Goal: Task Accomplishment & Management: Use online tool/utility

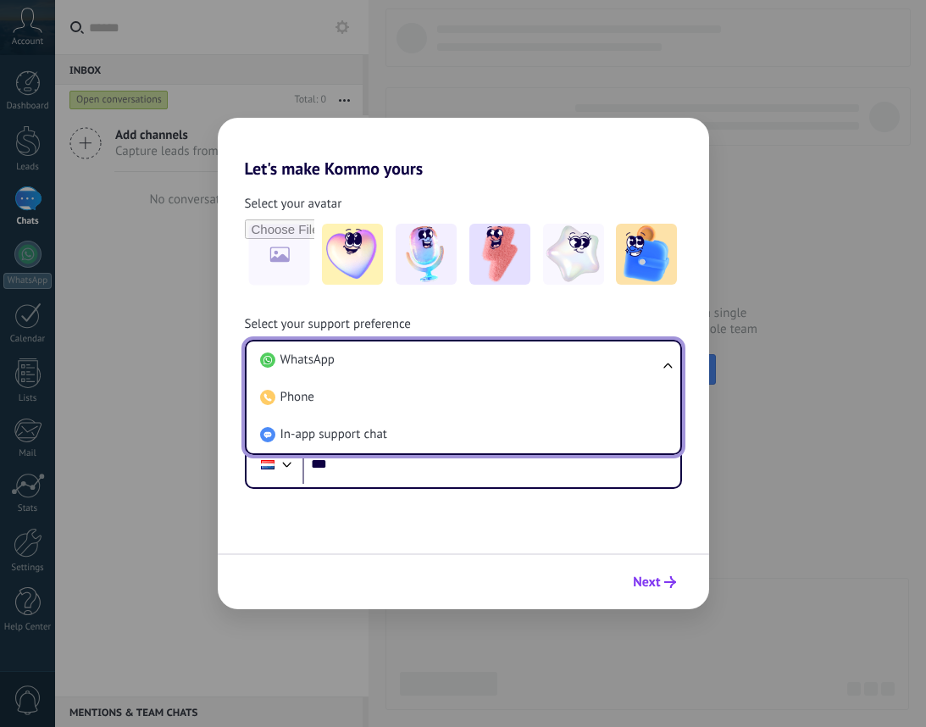
drag, startPoint x: 327, startPoint y: 429, endPoint x: 650, endPoint y: 583, distance: 358.0
click at [328, 430] on span "In-app support chat" at bounding box center [333, 434] width 107 height 17
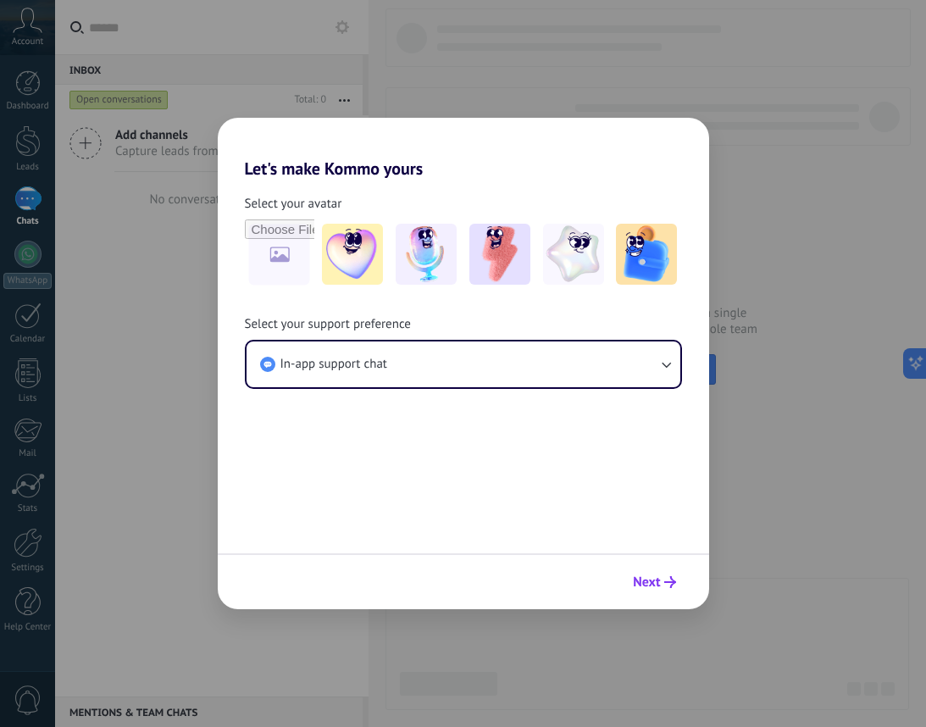
click at [650, 583] on span "Next" at bounding box center [646, 582] width 27 height 12
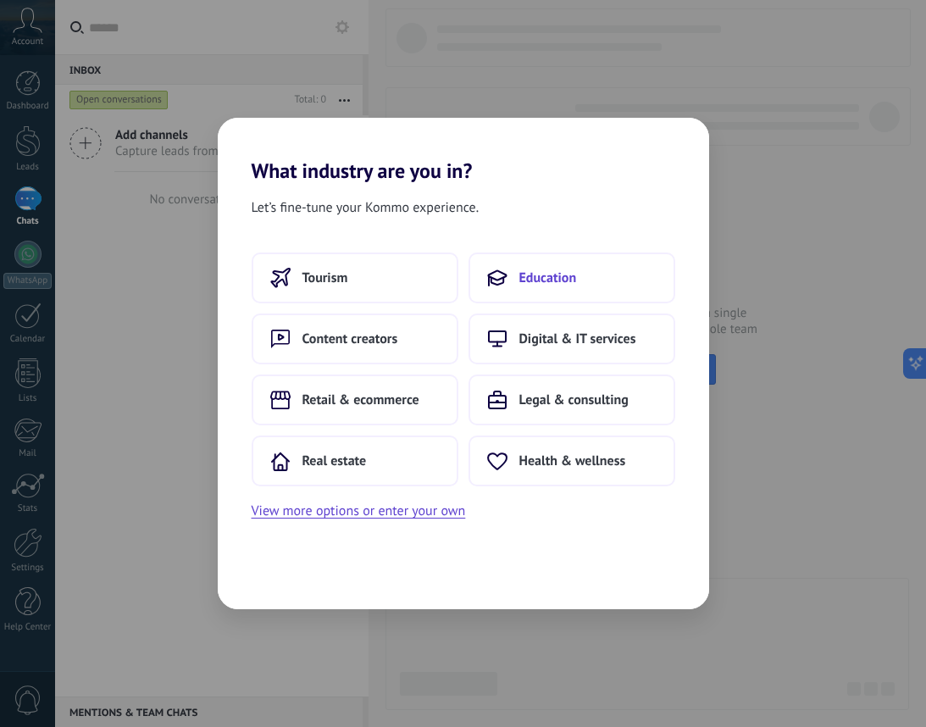
click at [592, 297] on button "Education" at bounding box center [571, 277] width 207 height 51
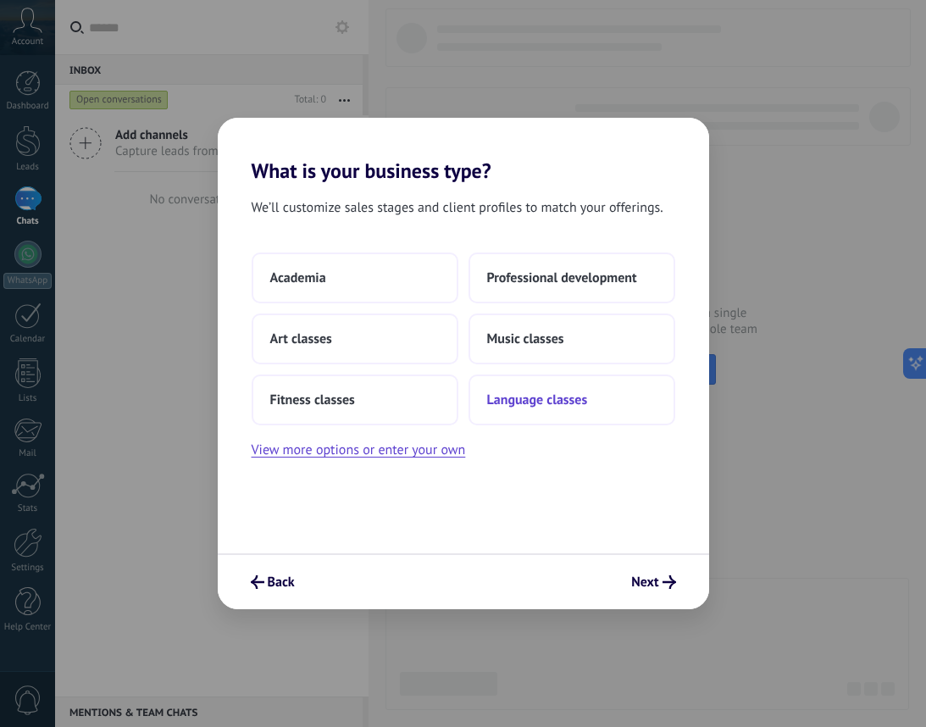
click at [581, 379] on button "Language classes" at bounding box center [571, 399] width 207 height 51
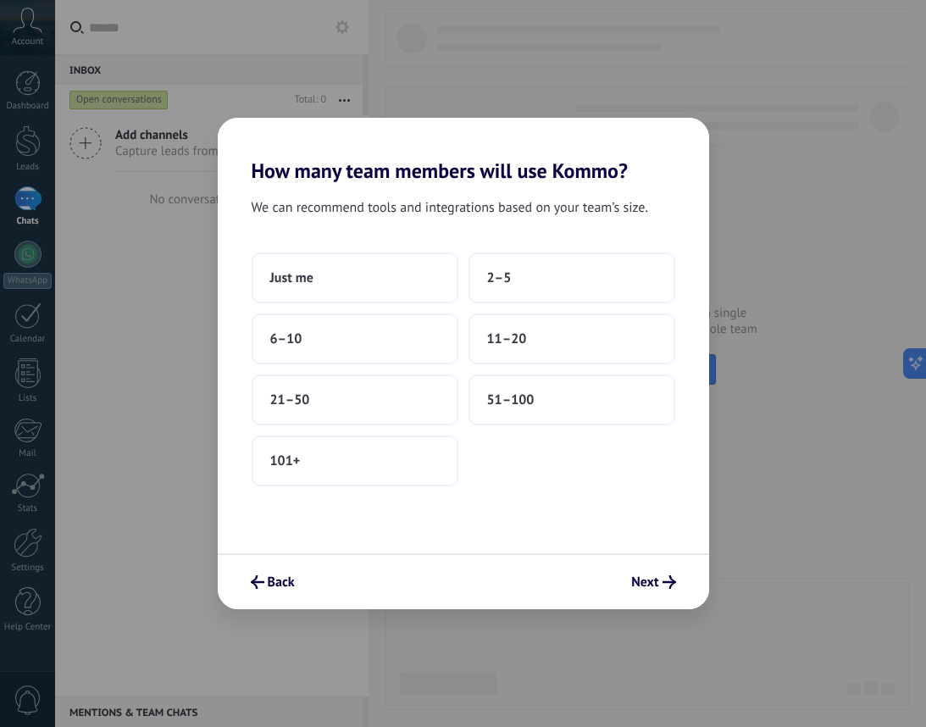
drag, startPoint x: 649, startPoint y: 583, endPoint x: 572, endPoint y: 488, distance: 122.2
click at [649, 583] on span "Next" at bounding box center [644, 582] width 27 height 12
click at [508, 383] on button "51–100" at bounding box center [571, 399] width 207 height 51
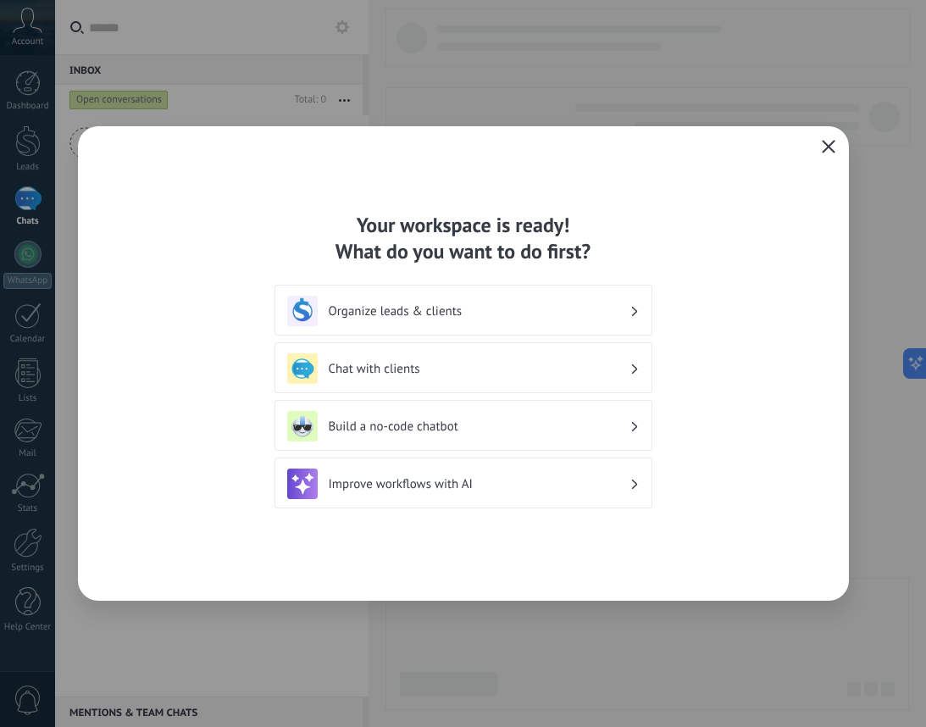
drag, startPoint x: 623, startPoint y: 640, endPoint x: 608, endPoint y: 625, distance: 21.6
click at [622, 639] on div "Your workspace is ready! What do you want to do first? Organize leads & clients…" at bounding box center [463, 363] width 926 height 727
drag, startPoint x: 8, startPoint y: 550, endPoint x: 306, endPoint y: 515, distance: 299.3
click at [14, 550] on div "Your workspace is ready! What do you want to do first? Organize leads & clients…" at bounding box center [463, 363] width 926 height 727
drag, startPoint x: 827, startPoint y: 140, endPoint x: 745, endPoint y: 177, distance: 90.2
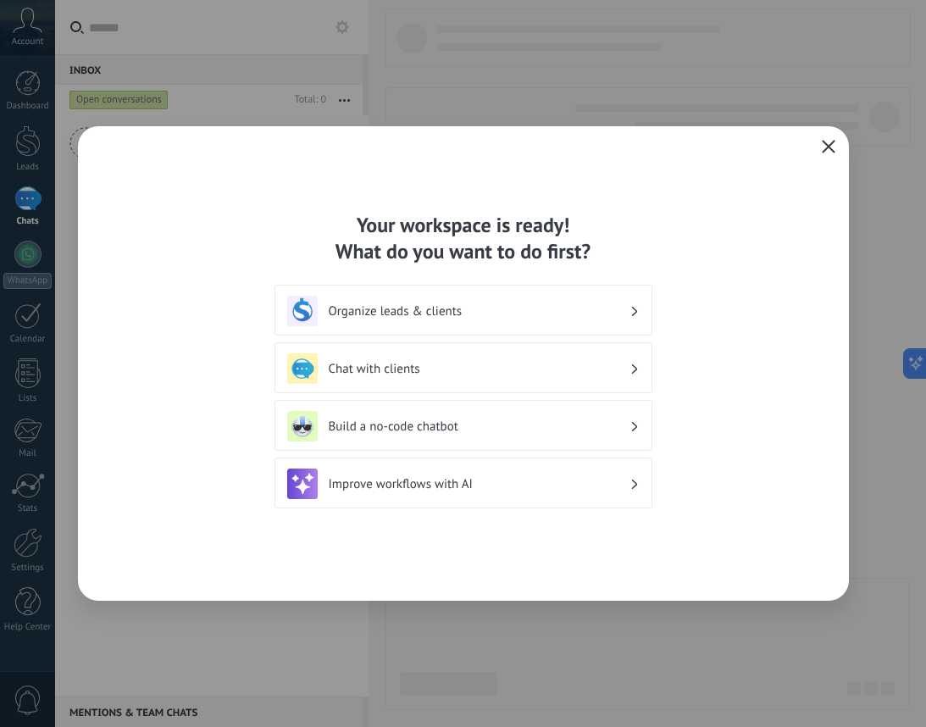
click at [827, 140] on icon "button" at bounding box center [828, 147] width 14 height 14
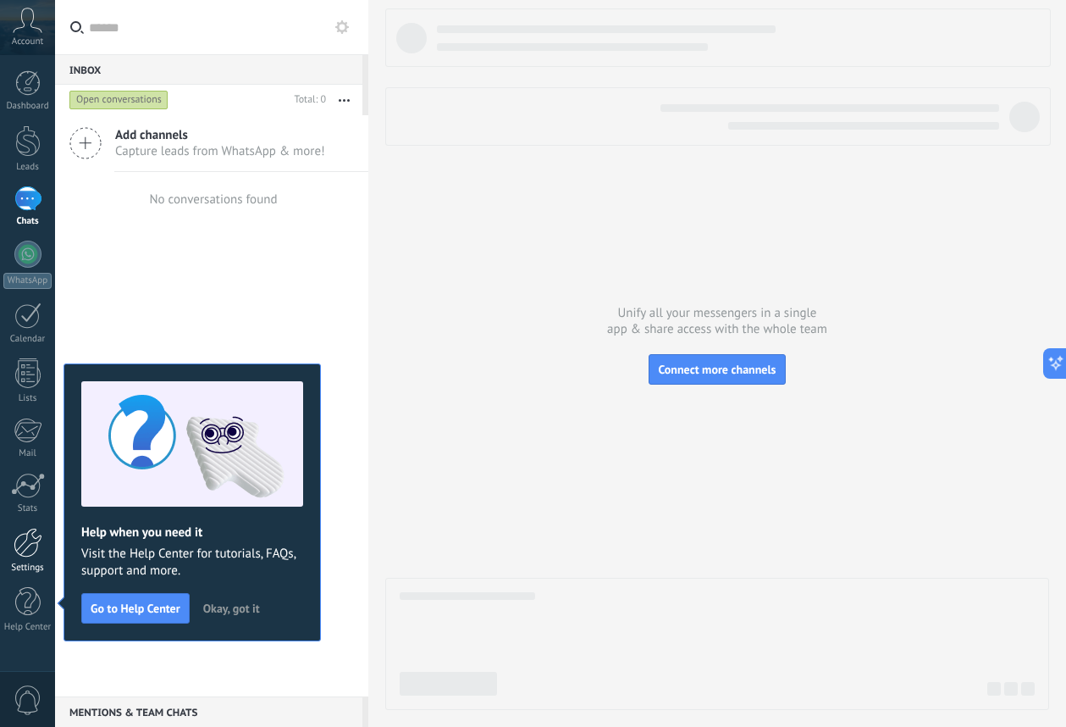
click at [26, 549] on div at bounding box center [28, 543] width 29 height 30
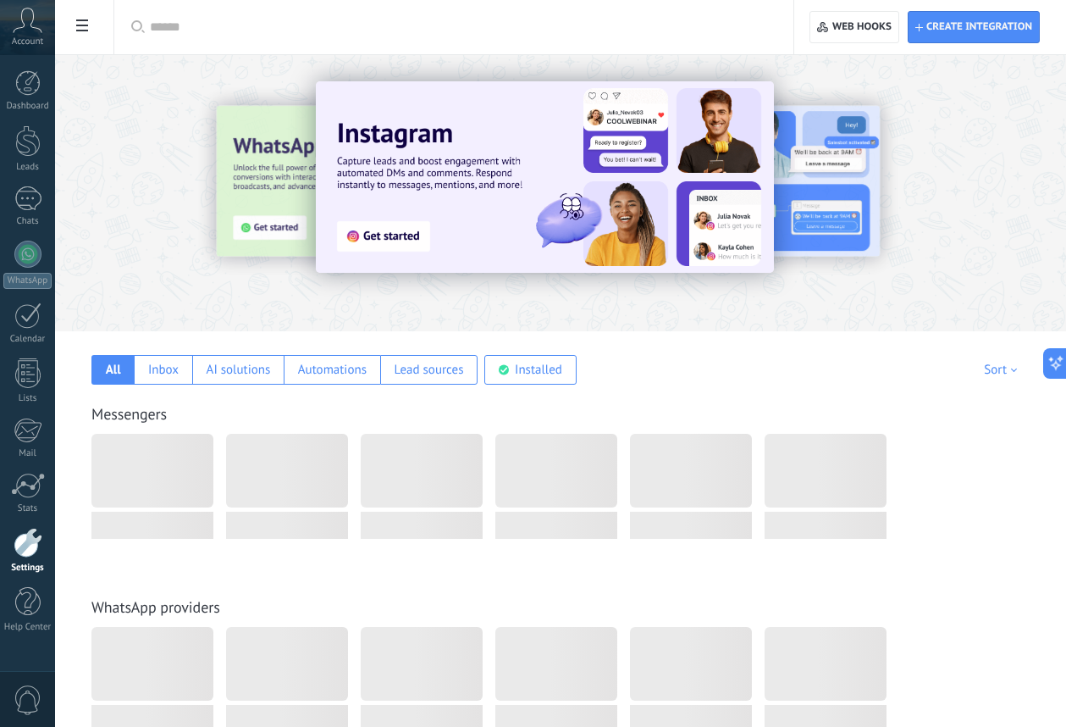
click at [77, 22] on use at bounding box center [82, 25] width 12 height 12
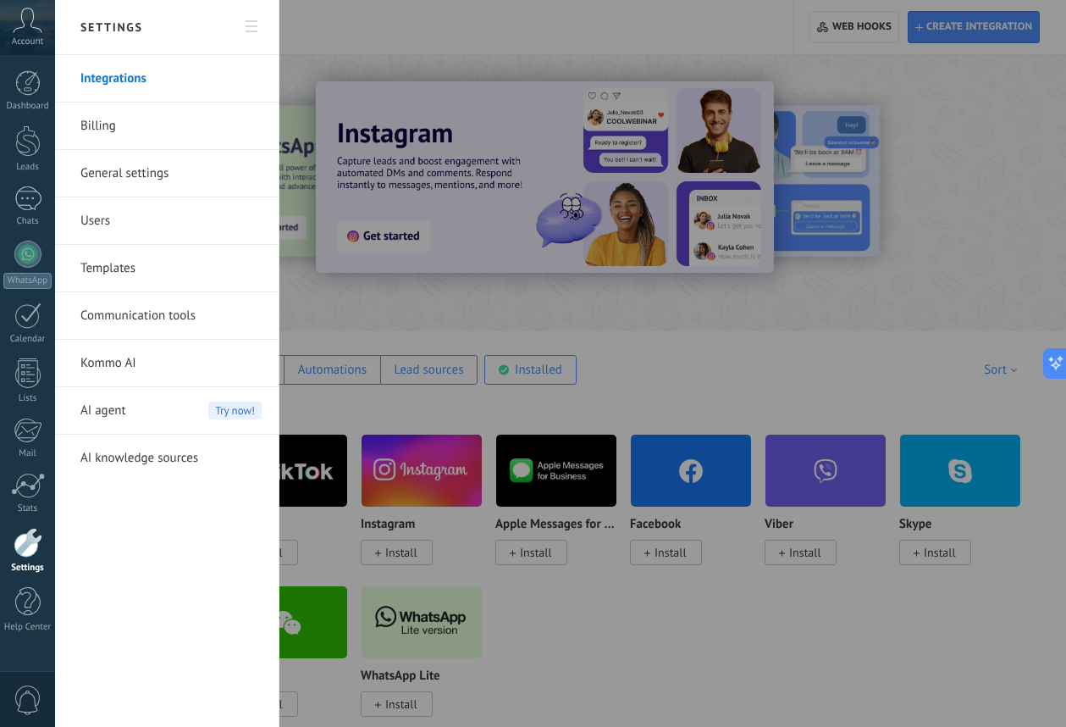
drag, startPoint x: 583, startPoint y: 661, endPoint x: 316, endPoint y: 556, distance: 286.7
click at [575, 655] on div at bounding box center [533, 363] width 1066 height 727
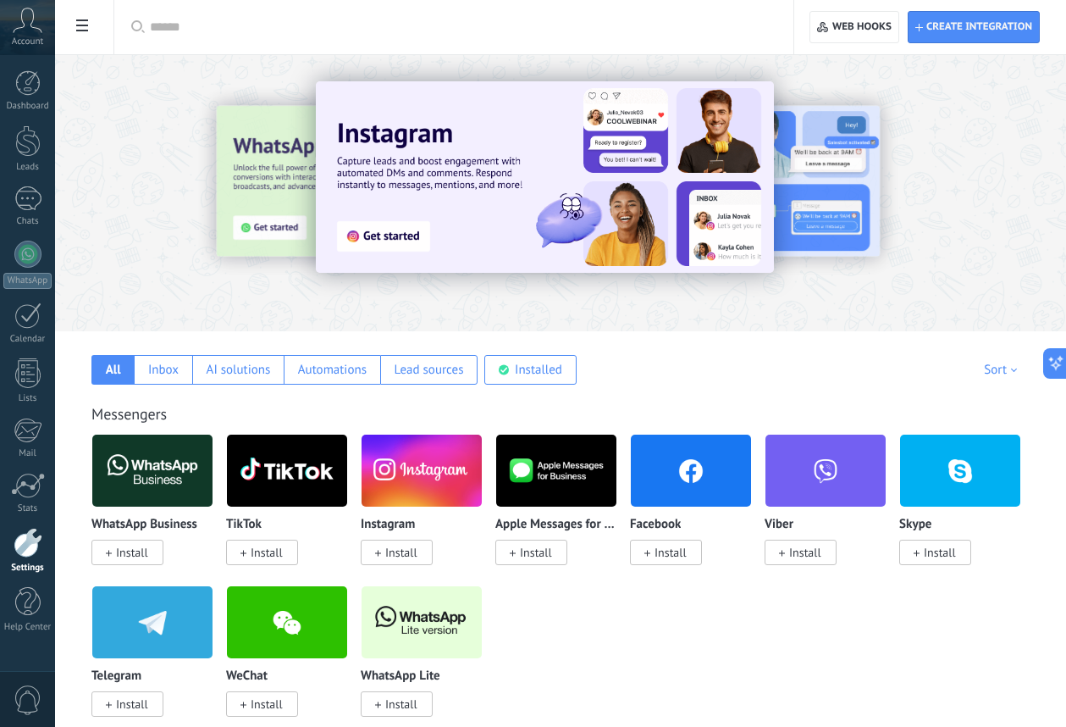
click at [269, 553] on span "Install" at bounding box center [267, 552] width 32 height 15
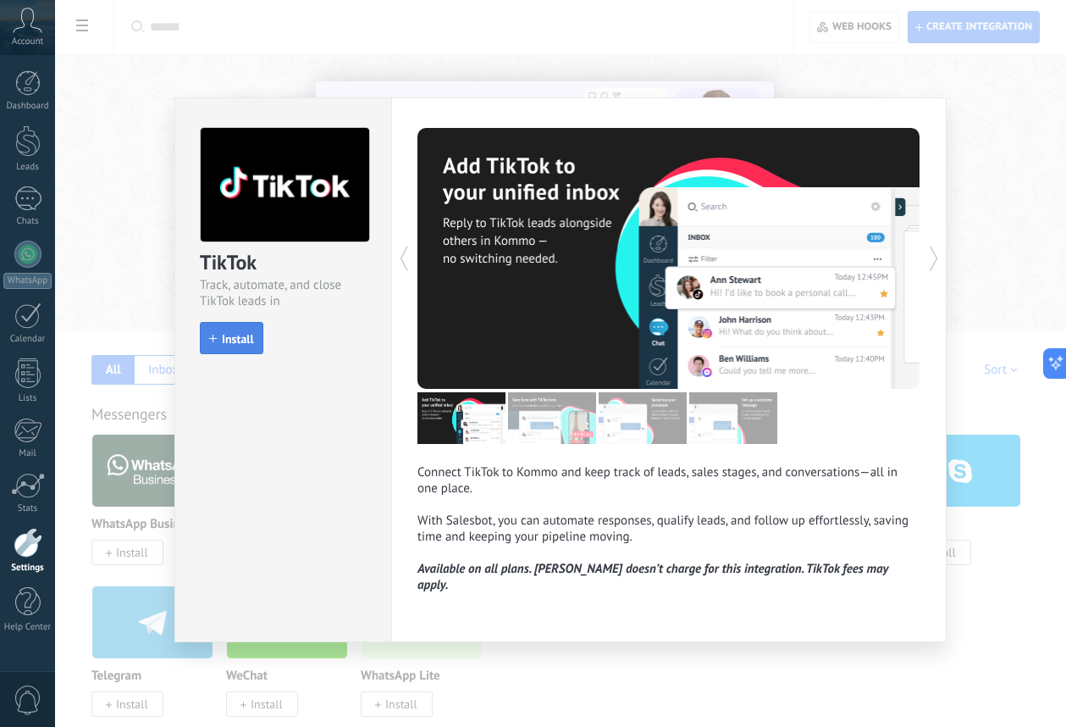
click at [252, 335] on span "Install" at bounding box center [238, 339] width 32 height 12
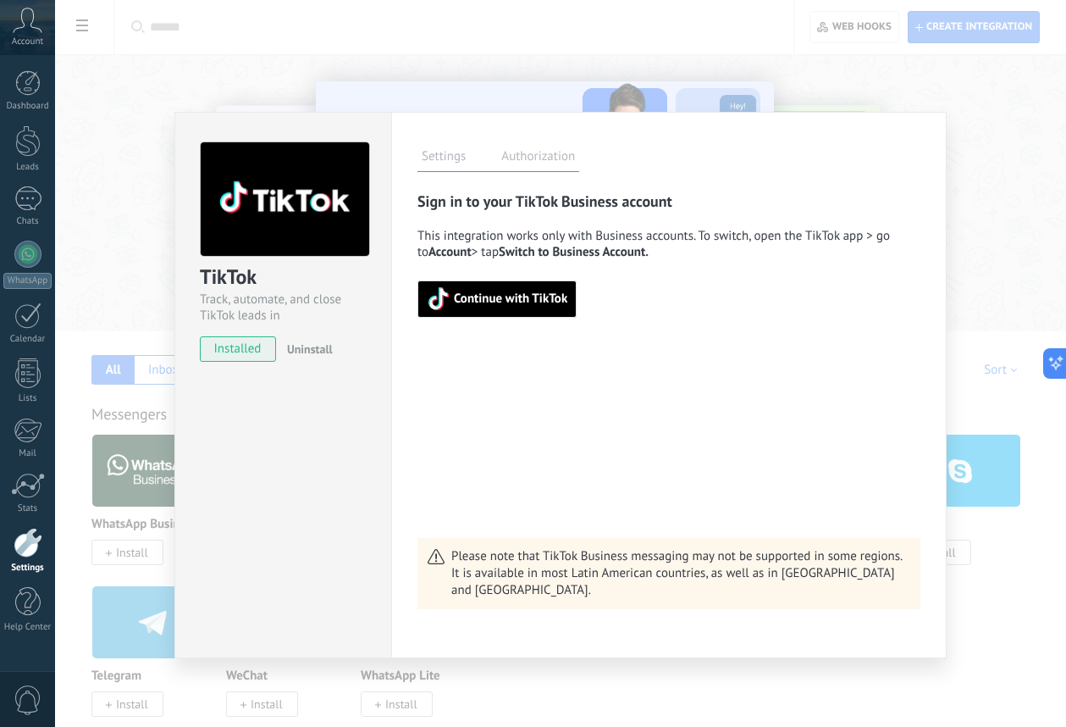
click at [499, 295] on span "Continue with TikTok" at bounding box center [510, 299] width 113 height 12
